Goal: Find specific page/section: Find specific page/section

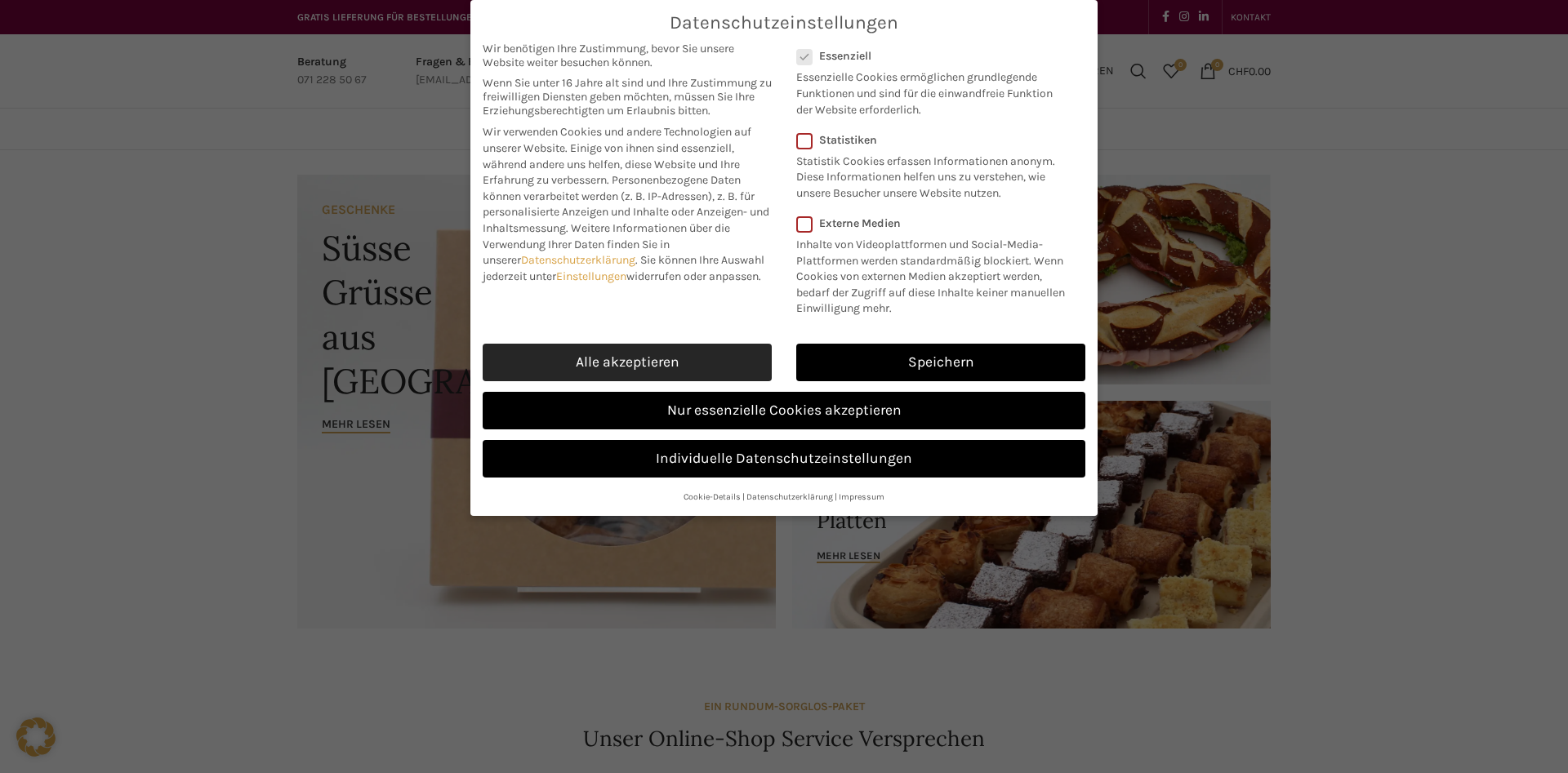
click at [673, 365] on link "Alle akzeptieren" at bounding box center [627, 362] width 289 height 38
checkbox input "true"
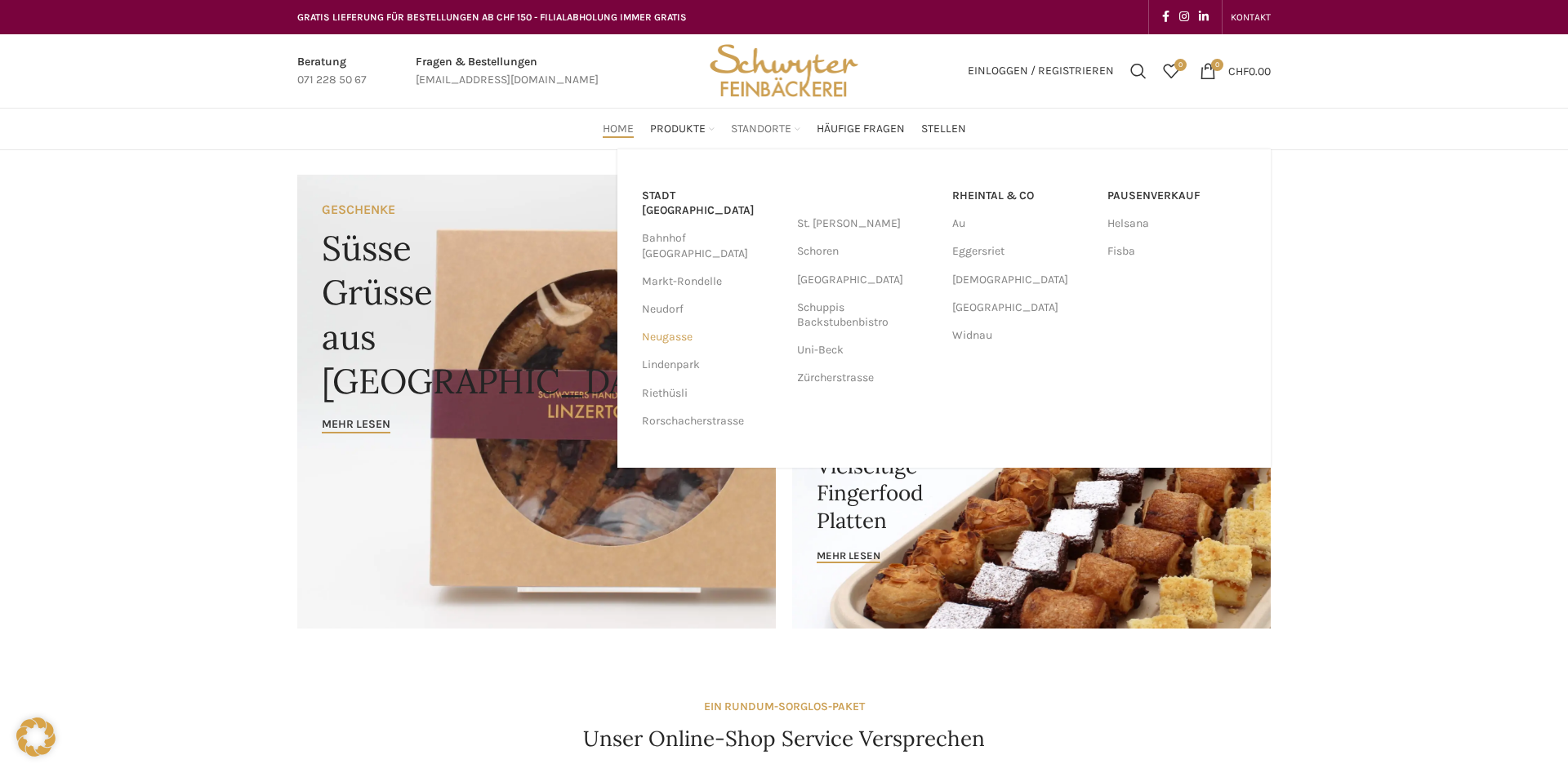
click at [658, 323] on link "Neugasse" at bounding box center [711, 337] width 139 height 28
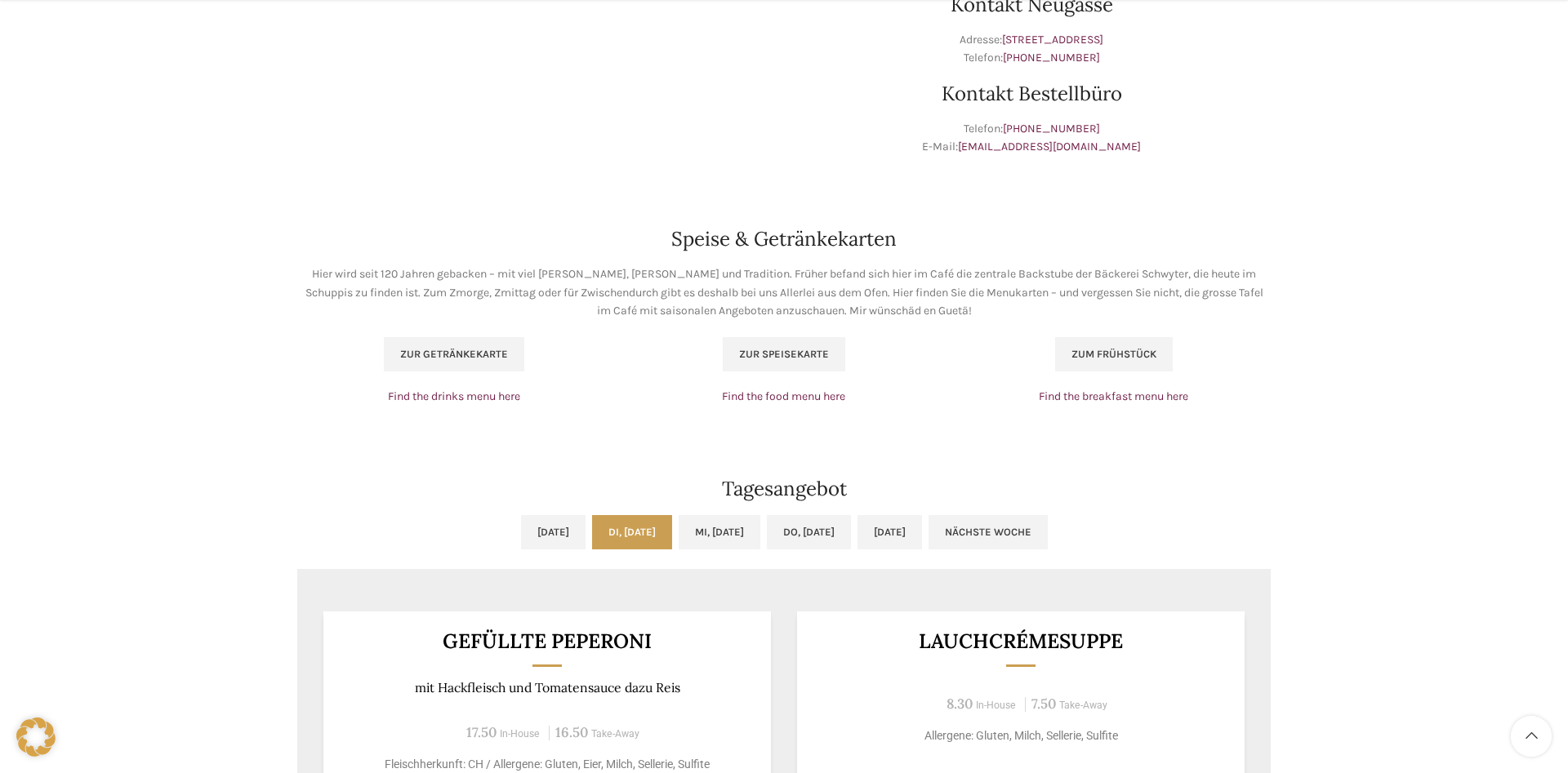
scroll to position [1082, 0]
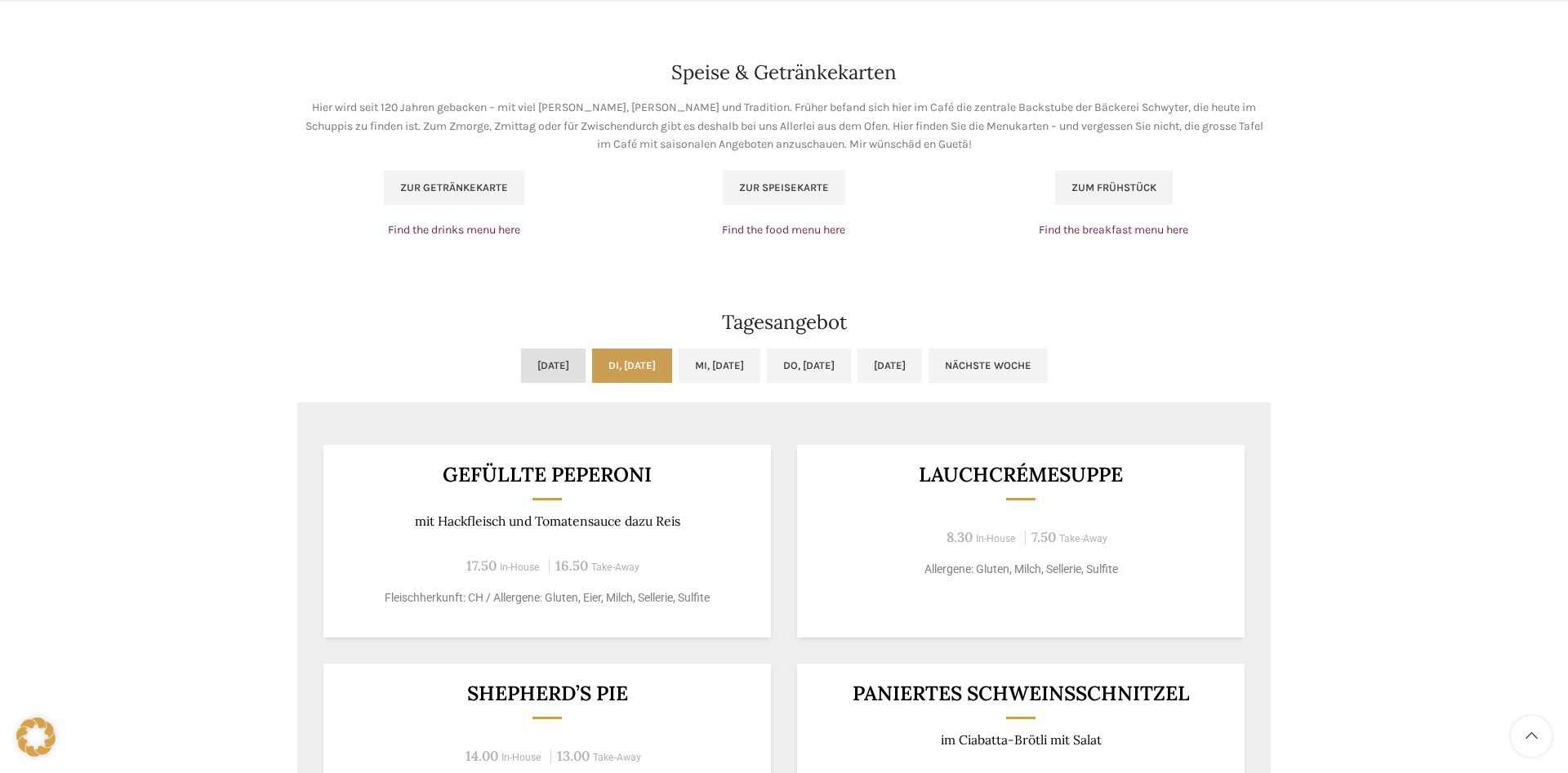
click at [521, 359] on link "[DATE]" at bounding box center [553, 365] width 64 height 34
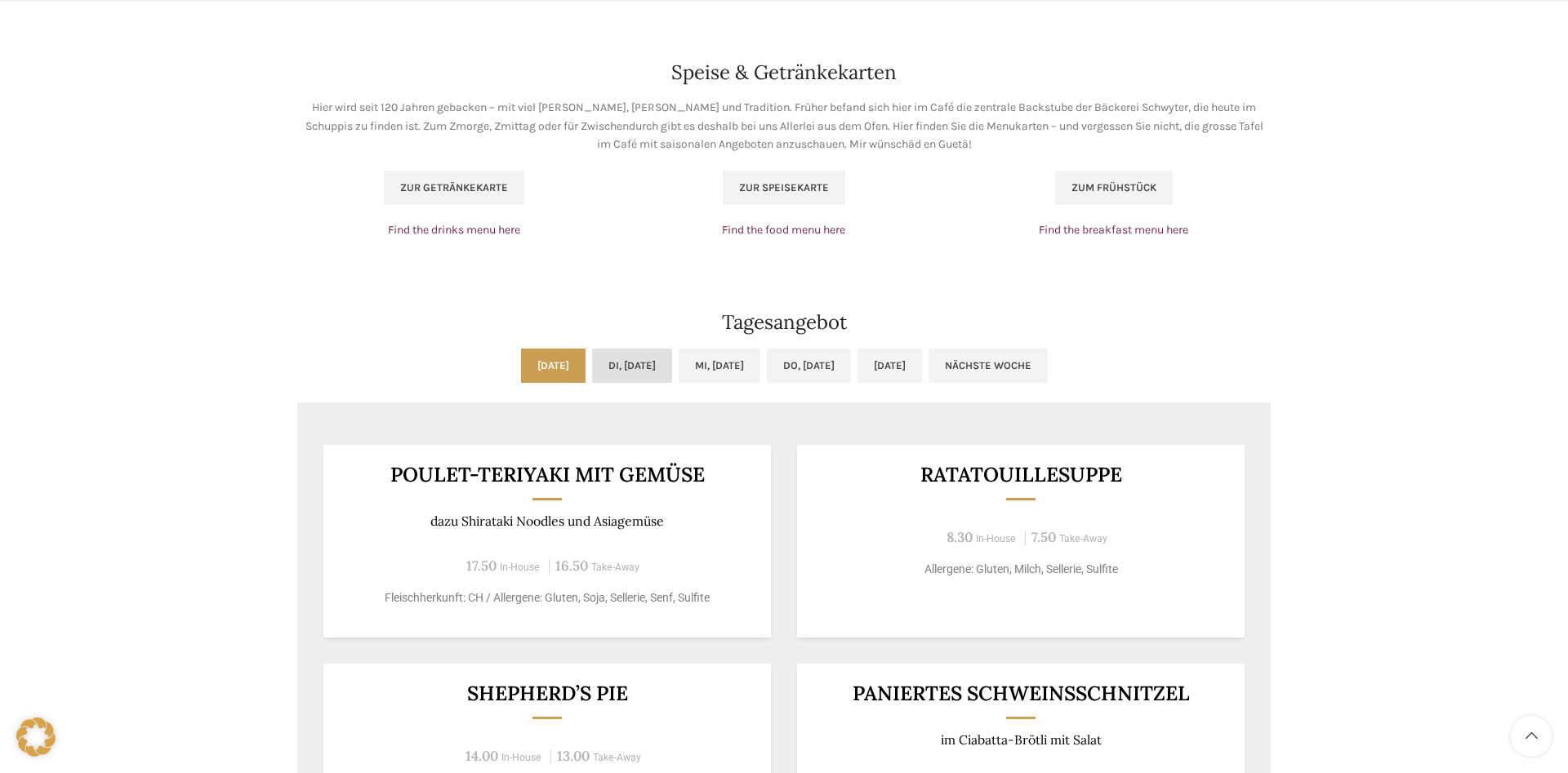
click at [592, 362] on link "Di, [DATE]" at bounding box center [632, 365] width 80 height 34
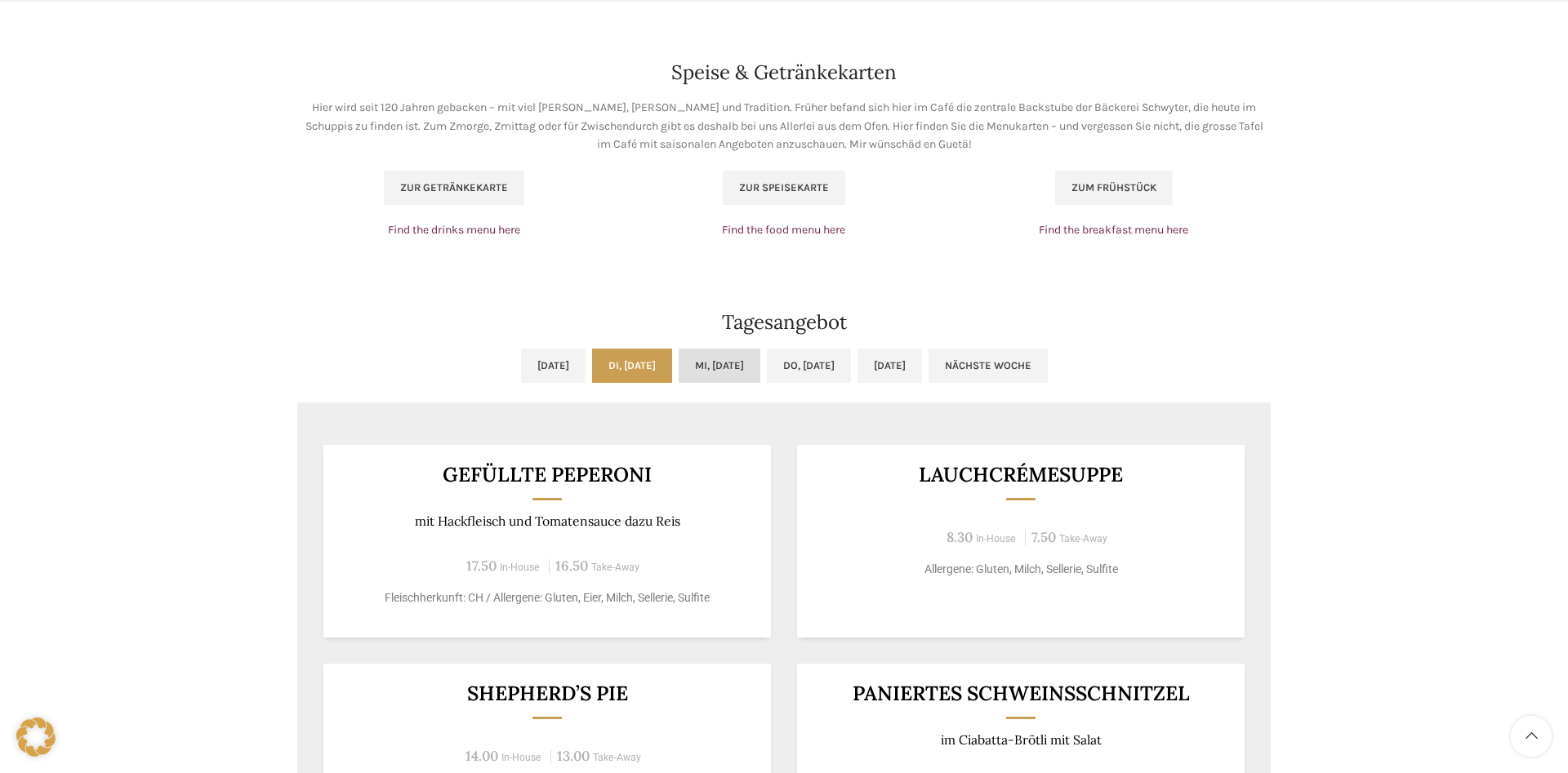
click at [735, 377] on link "Mi, [DATE]" at bounding box center [719, 365] width 82 height 34
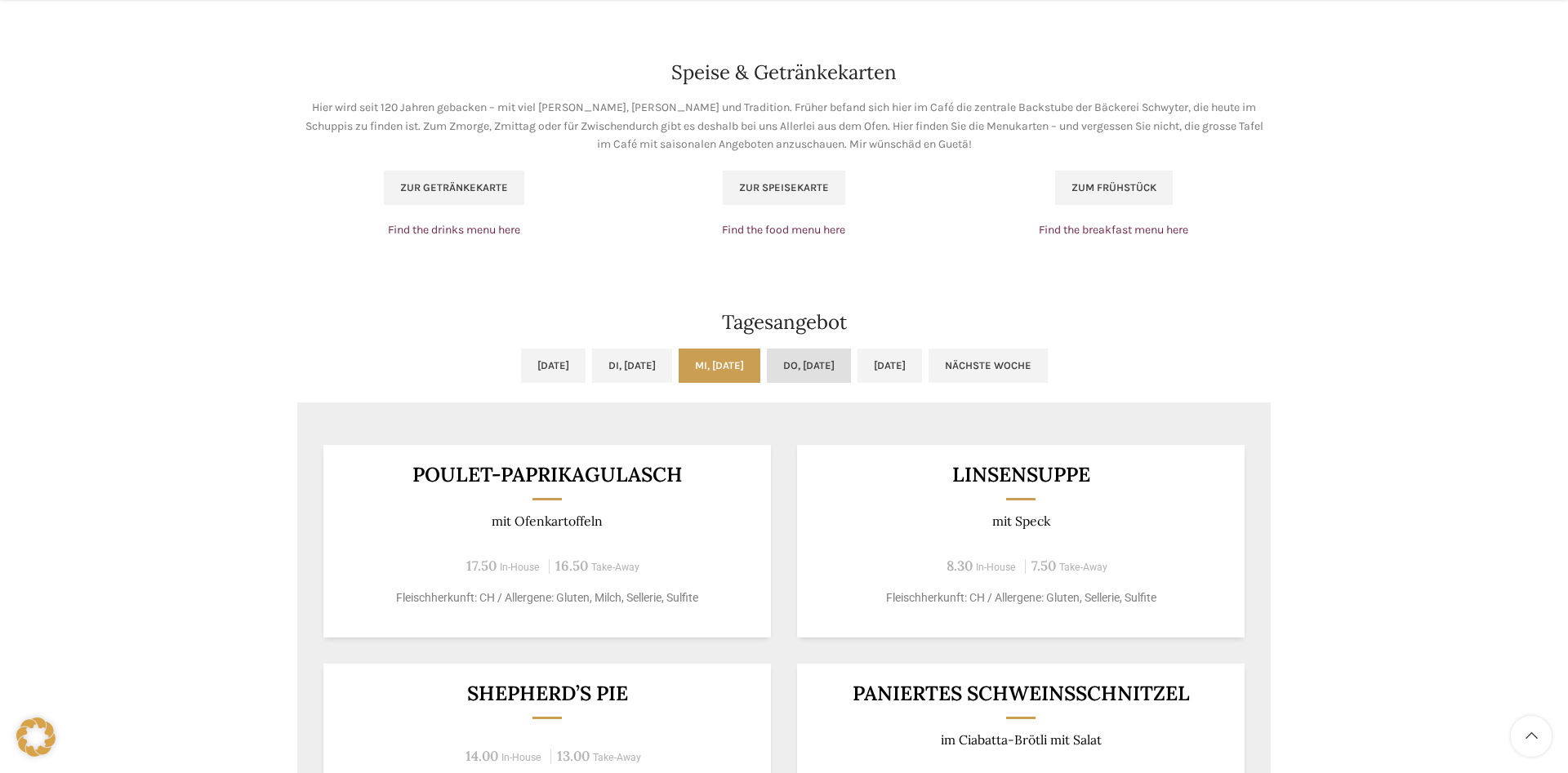
click at [815, 363] on link "Do, [DATE]" at bounding box center [809, 365] width 84 height 34
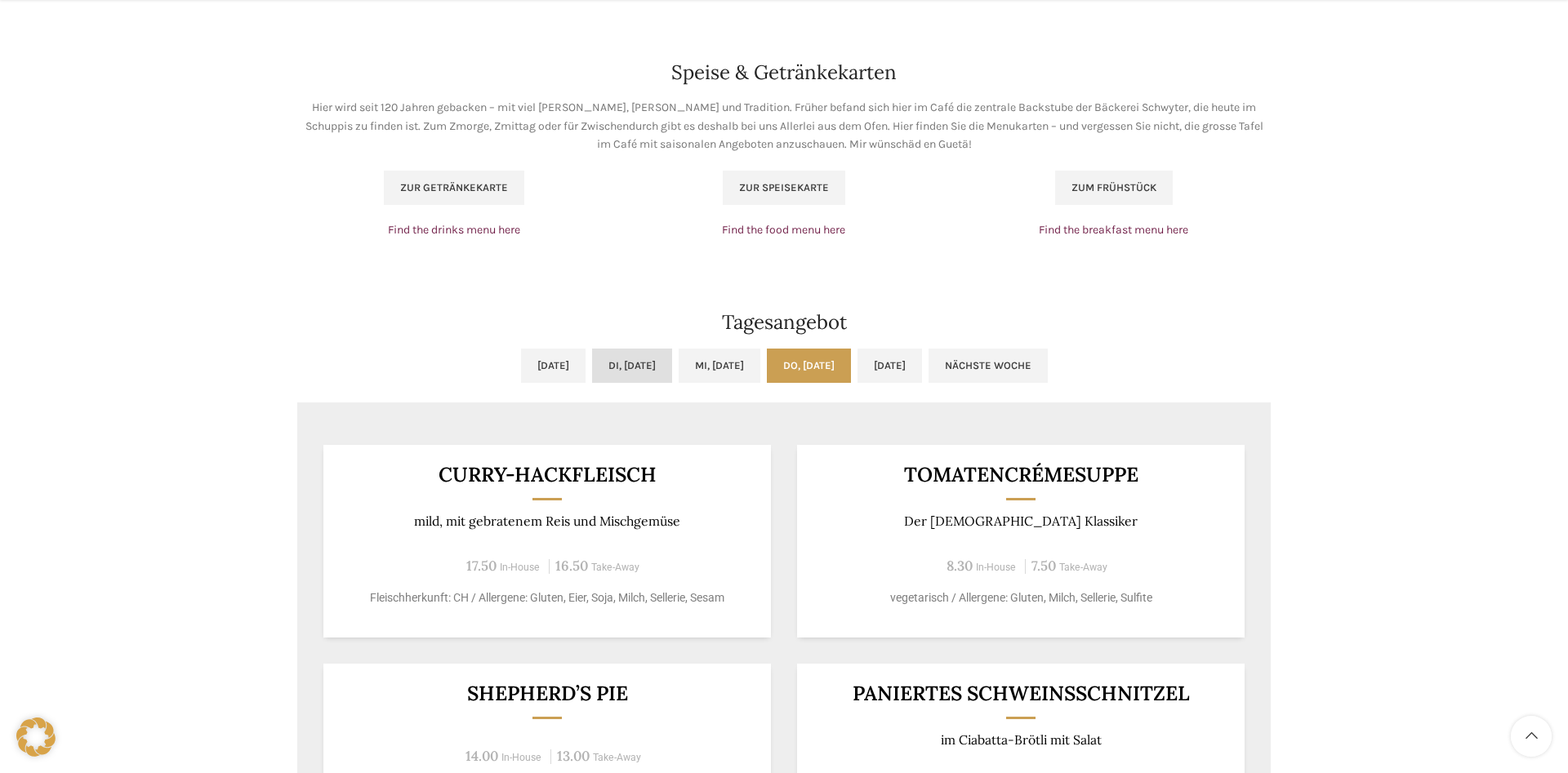
click at [600, 372] on link "Di, [DATE]" at bounding box center [632, 365] width 80 height 34
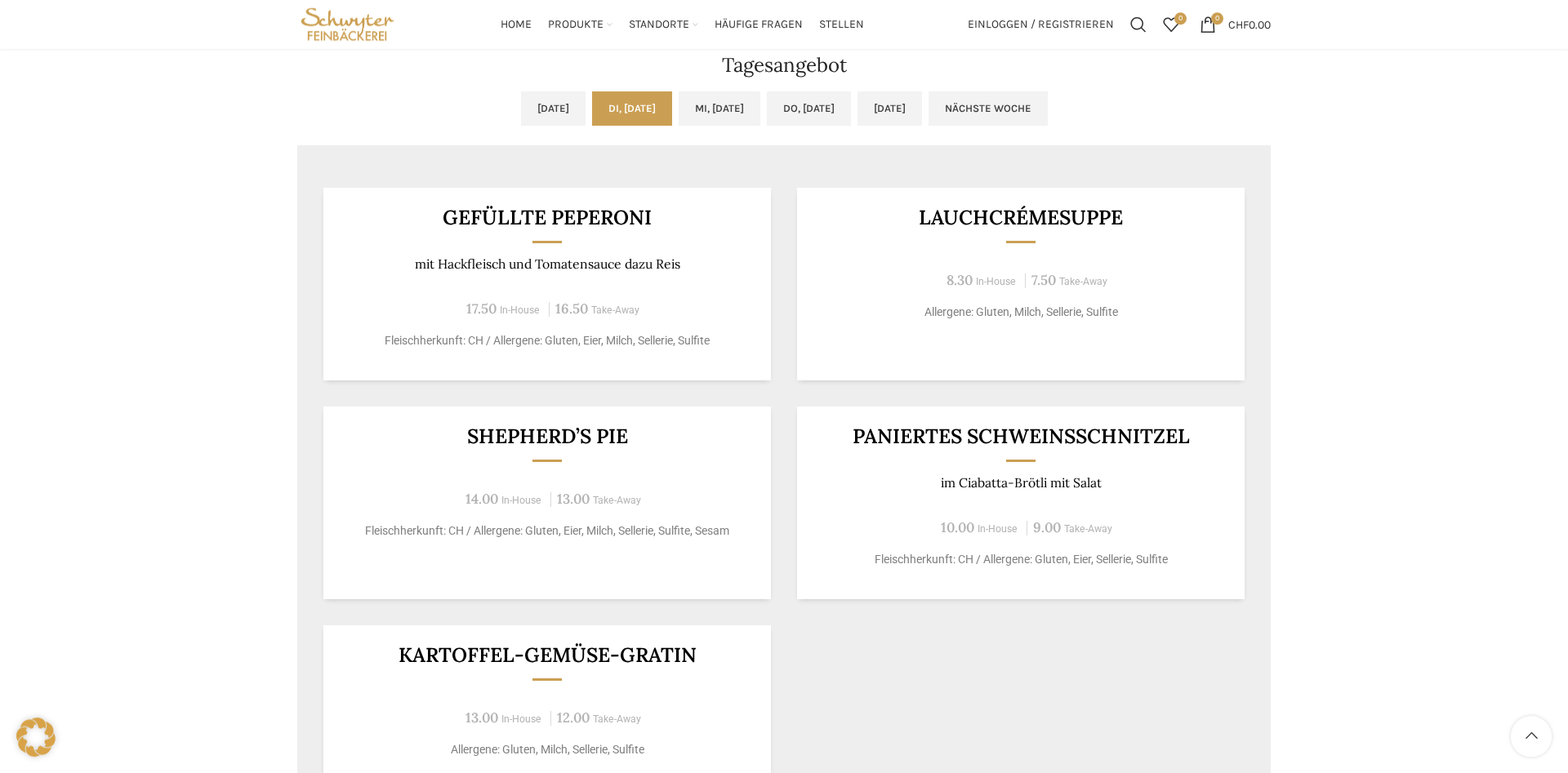
scroll to position [1248, 0]
